Goal: Information Seeking & Learning: Find specific fact

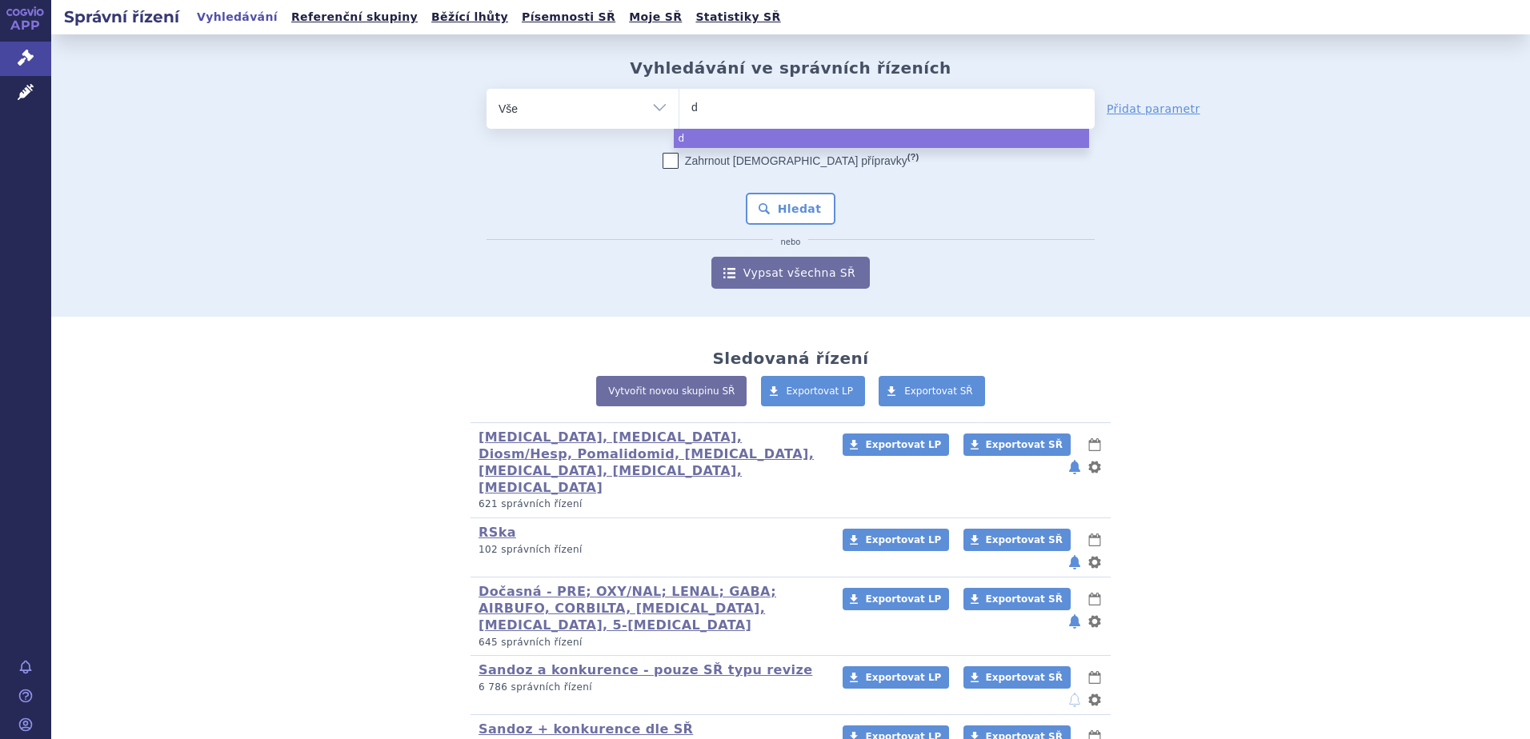
select select
type input "da"
type input "dasa"
type input "dasat"
type input "dasatin"
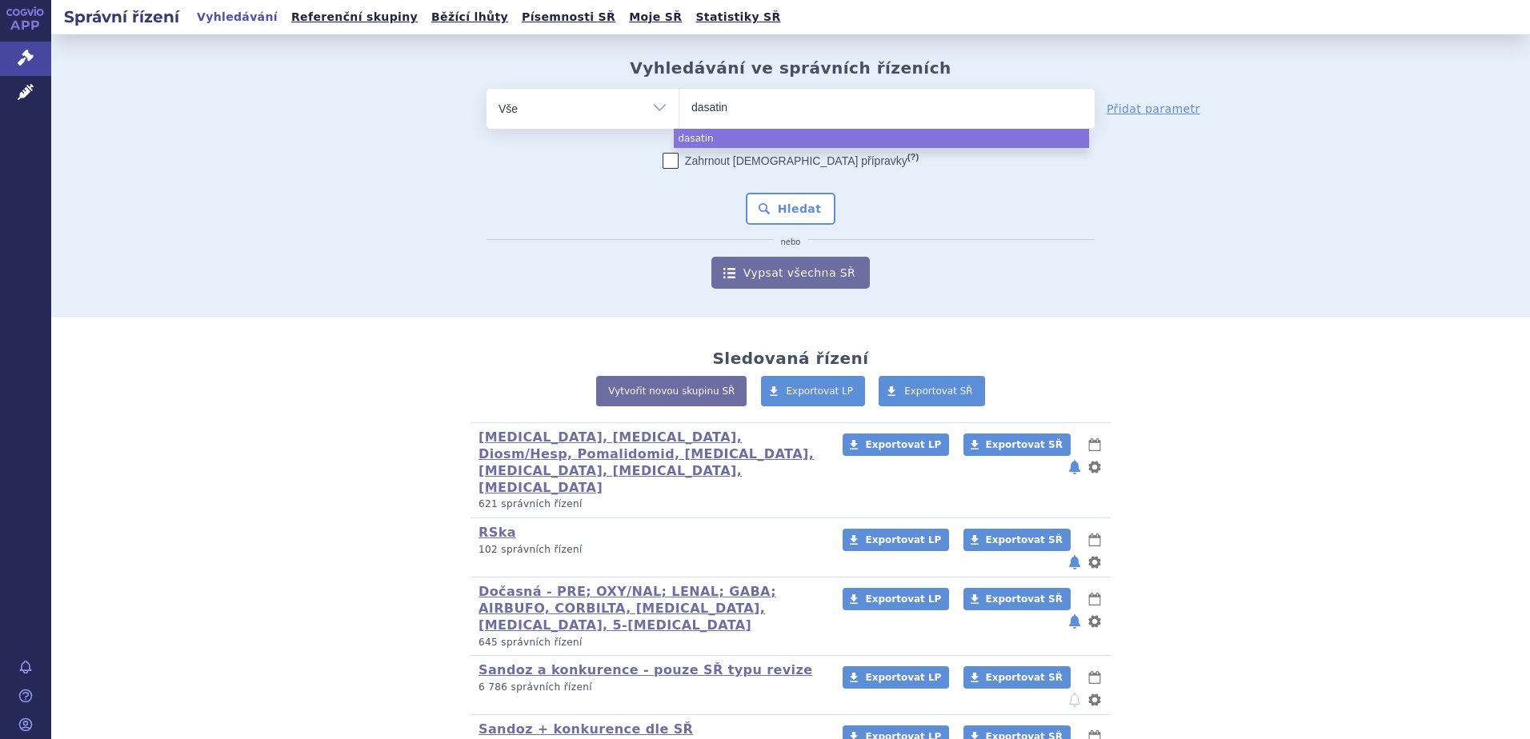
type input "dasatini"
type input "dasatinib"
select select "dasatinib"
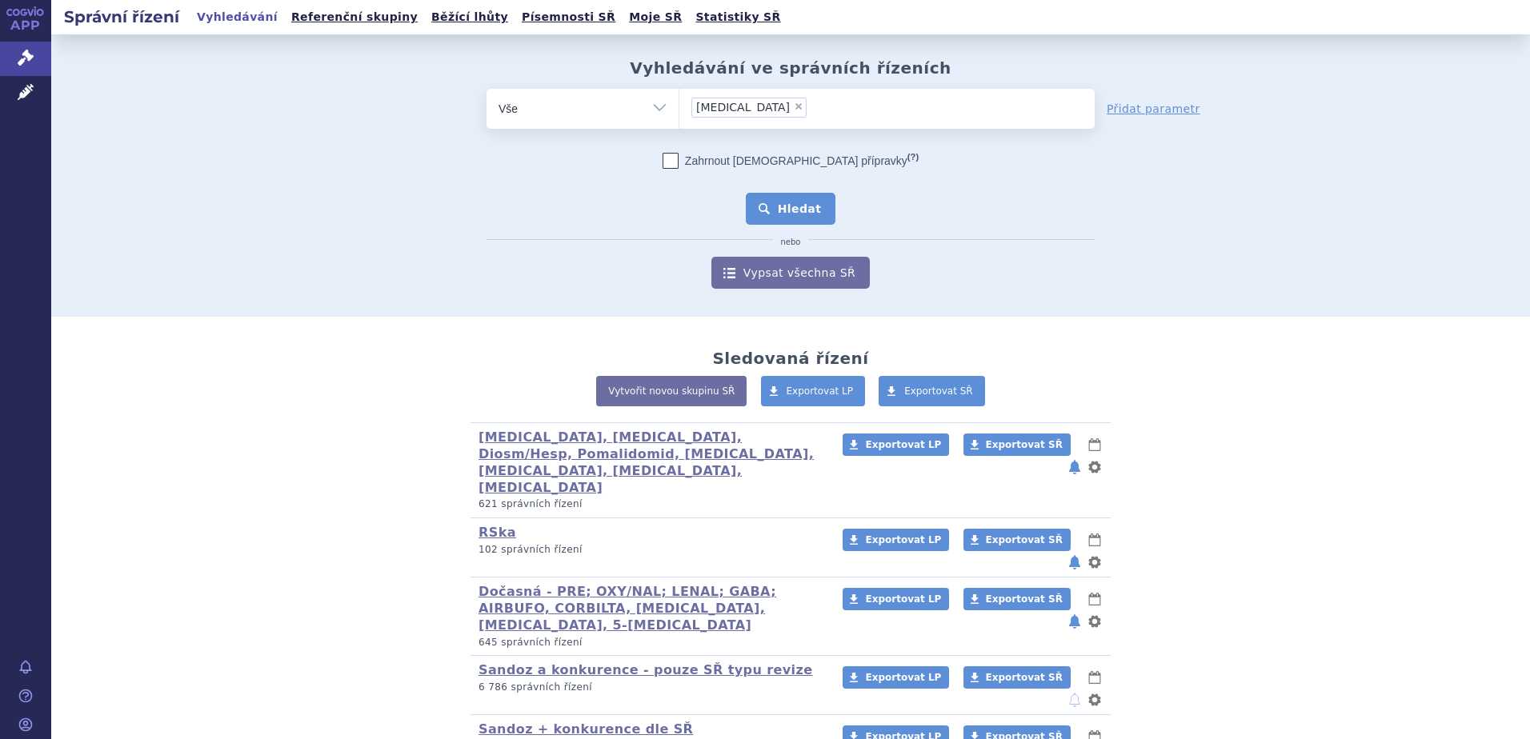
click at [784, 208] on button "Hledat" at bounding box center [791, 209] width 90 height 32
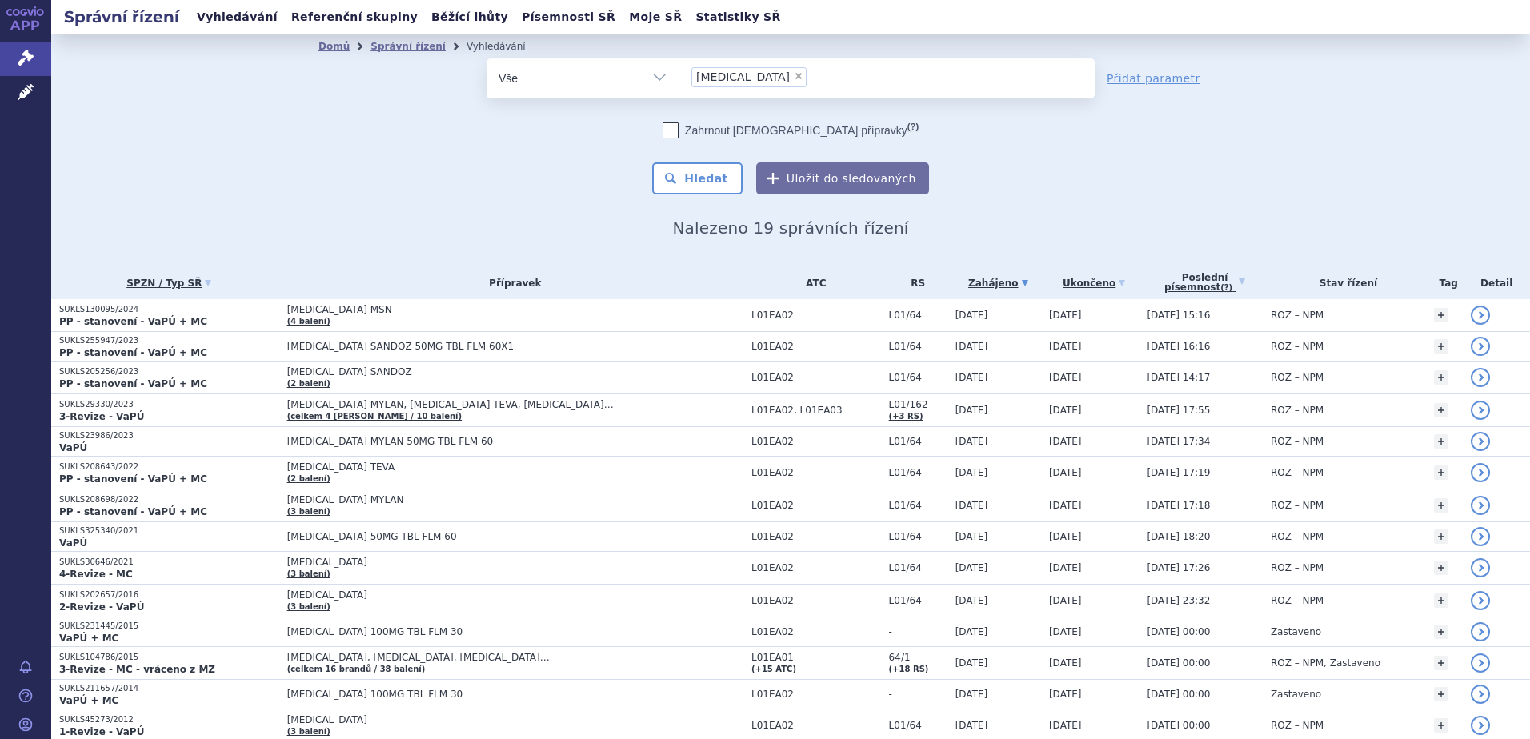
click at [794, 76] on span "×" at bounding box center [799, 76] width 10 height 10
click at [679, 76] on select "[MEDICAL_DATA]" at bounding box center [679, 78] width 1 height 40
select select
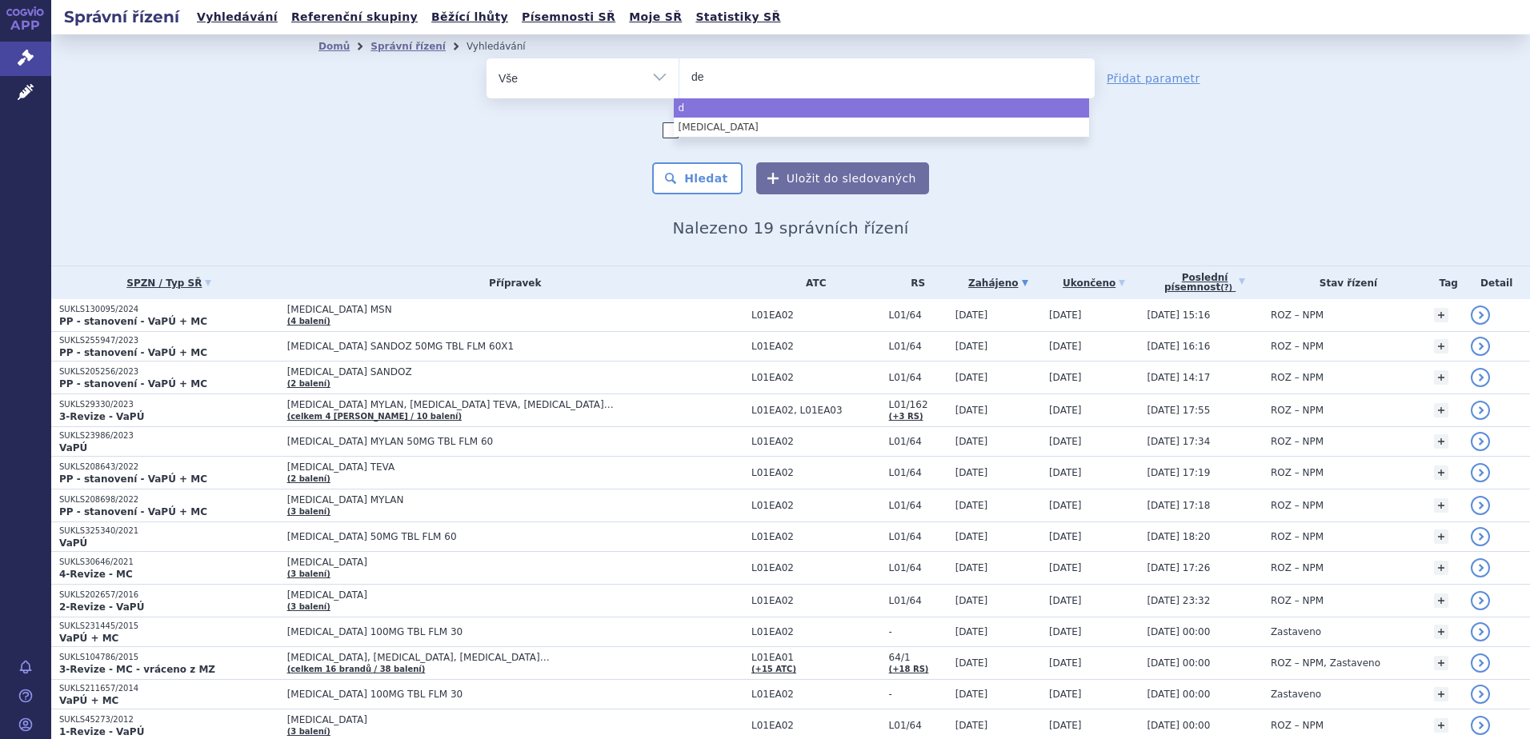
type input "den"
type input "[PERSON_NAME]"
type input "denosu"
type input "denosum"
select select "denosum"
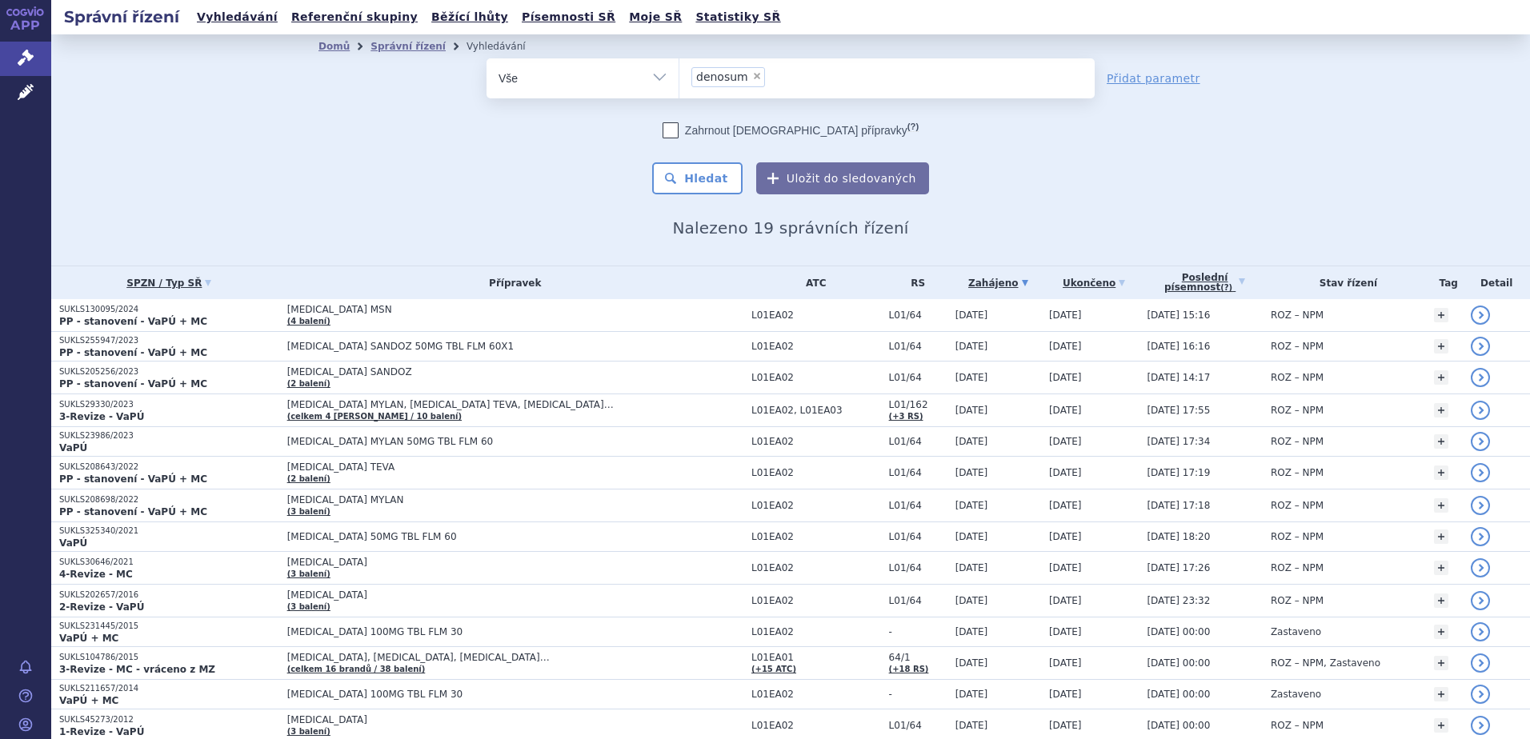
type input "denosum"
select select
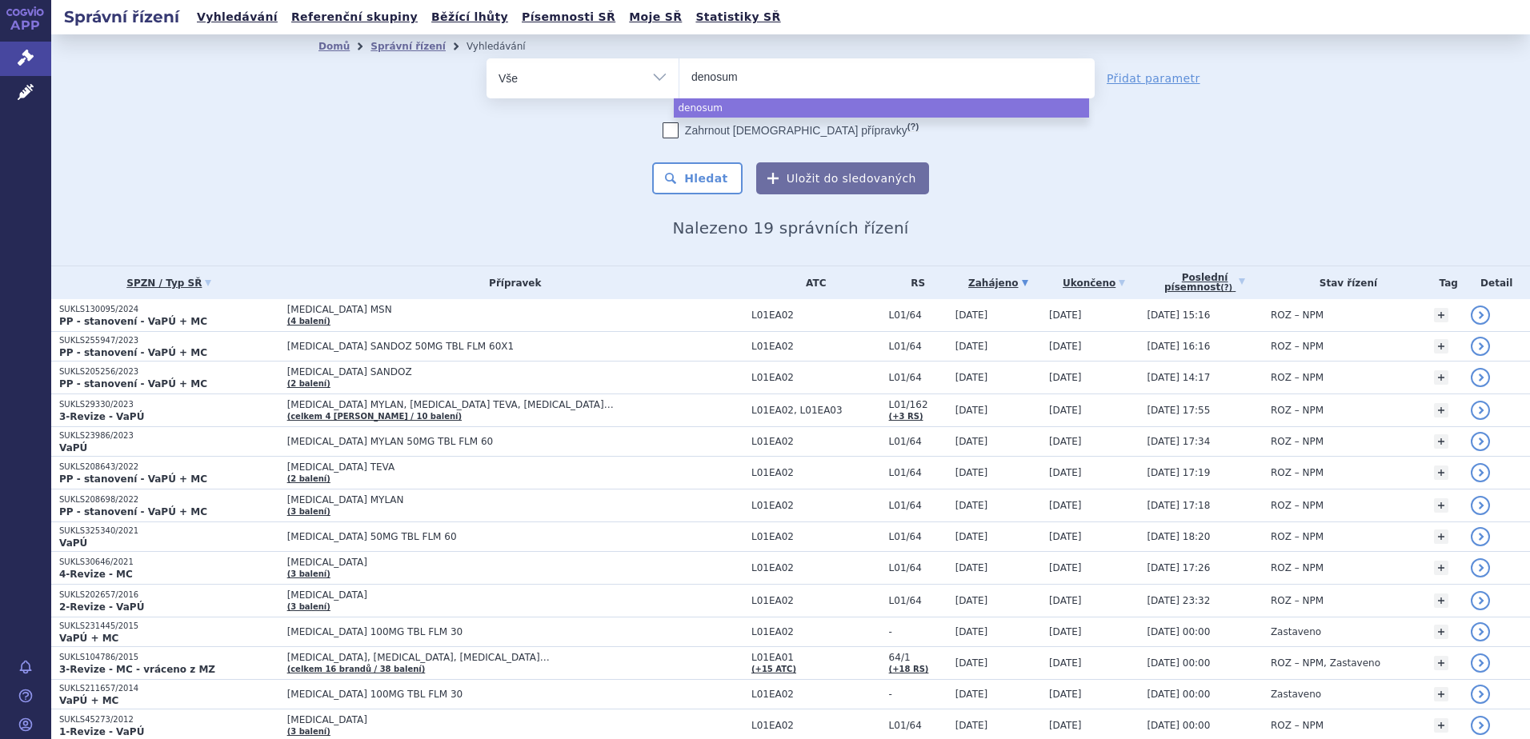
type input "denosuma"
type input "[MEDICAL_DATA]"
select select "[MEDICAL_DATA]"
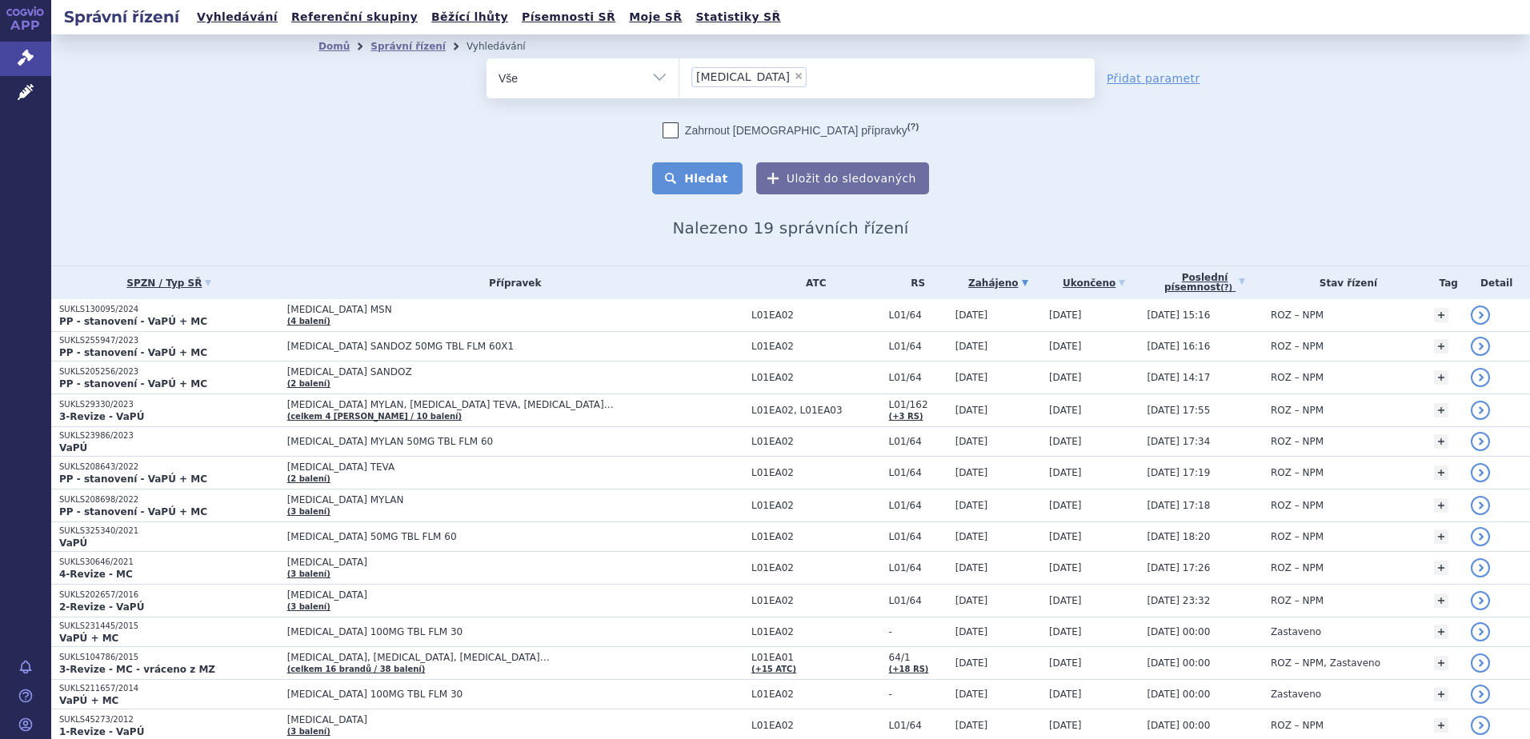
click at [702, 169] on button "Hledat" at bounding box center [697, 178] width 90 height 32
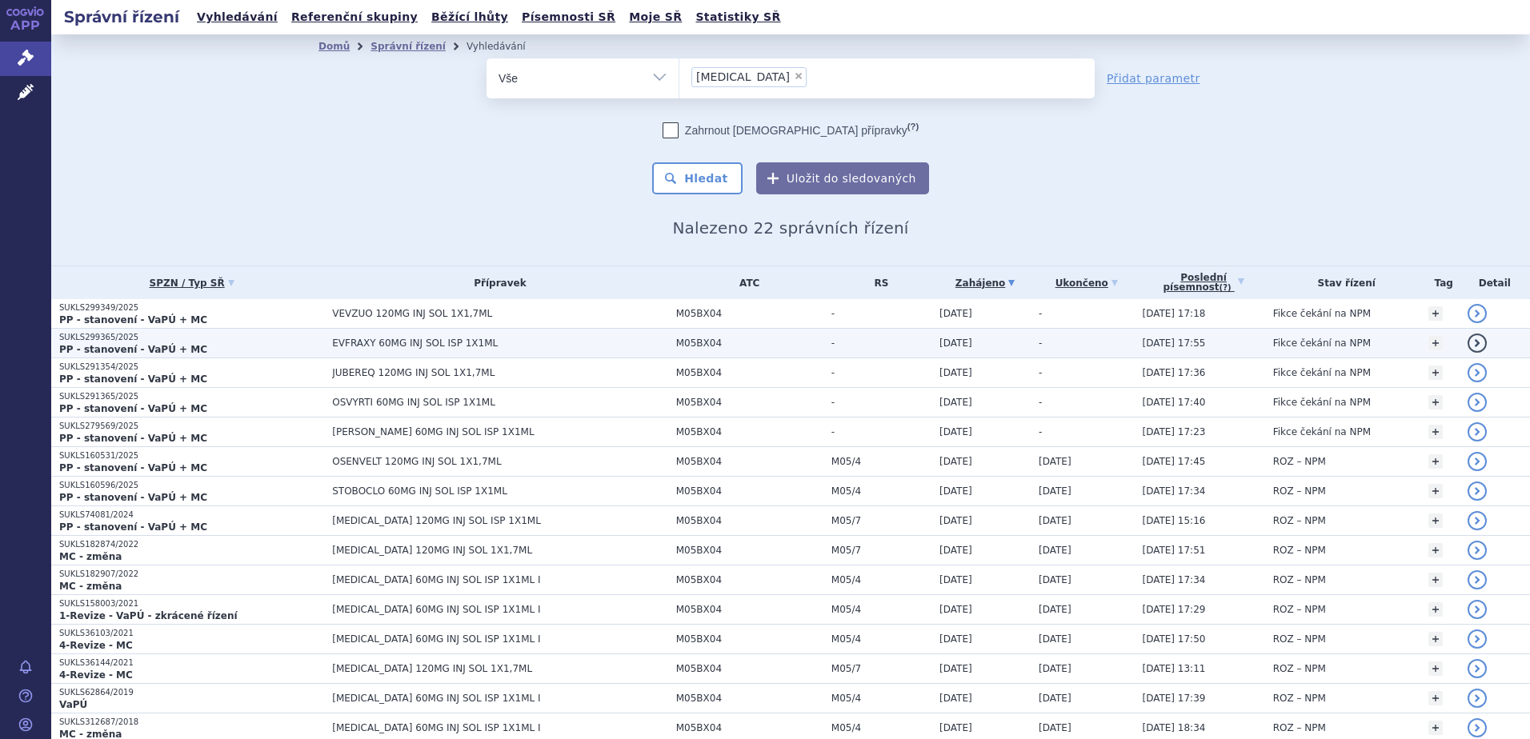
click at [195, 343] on p "PP - stanovení - VaPÚ + MC" at bounding box center [191, 349] width 265 height 13
drag, startPoint x: 618, startPoint y: 347, endPoint x: 653, endPoint y: 347, distance: 35.2
click at [668, 347] on td "M05BX04" at bounding box center [745, 344] width 155 height 30
copy span "M05BX04"
